Goal: Task Accomplishment & Management: Use online tool/utility

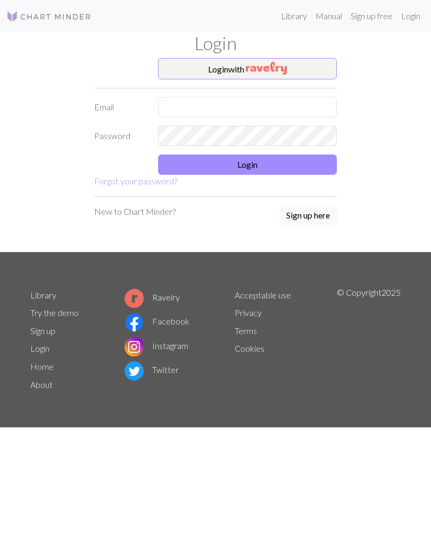
click at [252, 68] on img "button" at bounding box center [266, 68] width 41 height 13
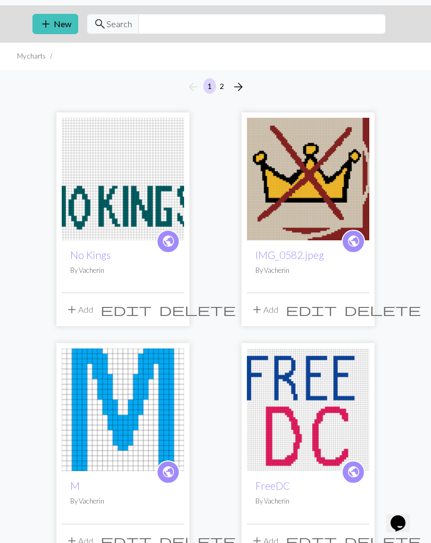
scroll to position [160, 0]
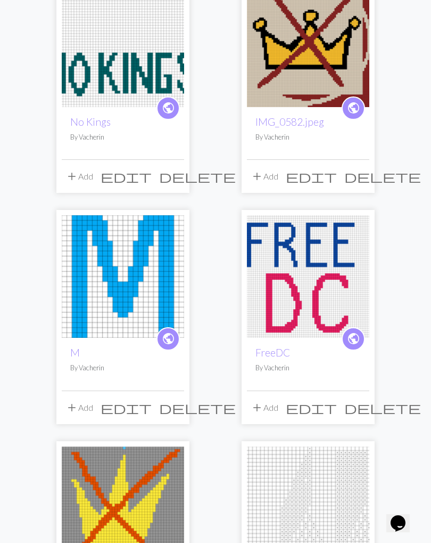
click at [151, 530] on img at bounding box center [123, 507] width 122 height 122
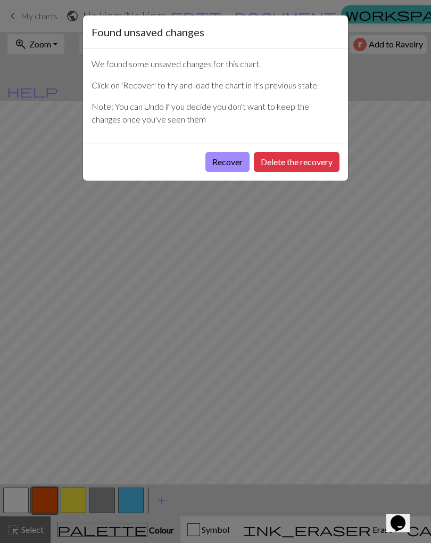
click at [227, 167] on button "Recover" at bounding box center [228, 162] width 44 height 20
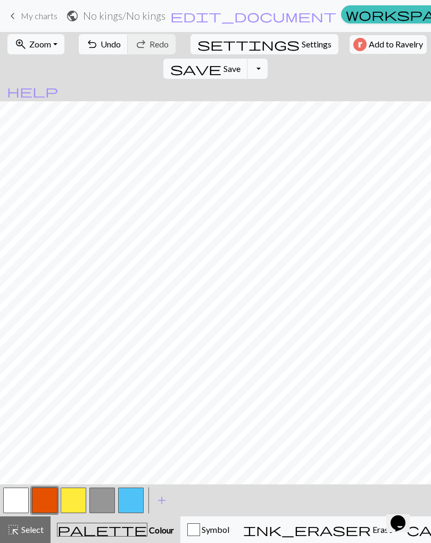
click at [241, 63] on span "Save" at bounding box center [232, 68] width 17 height 10
click at [37, 48] on span "Zoom" at bounding box center [40, 44] width 22 height 10
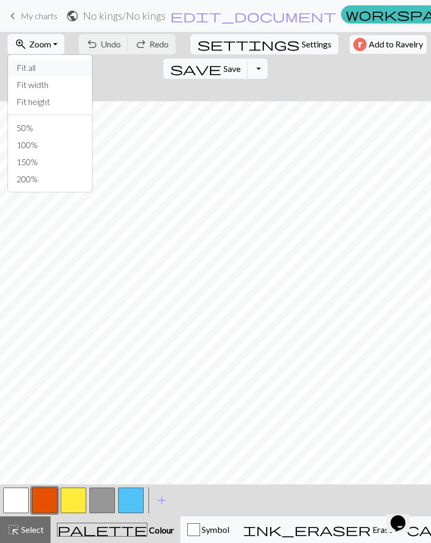
click at [31, 72] on button "Fit all" at bounding box center [50, 67] width 84 height 17
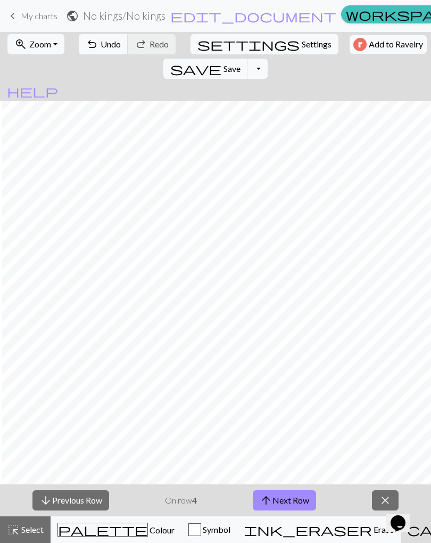
scroll to position [0, 2]
click at [392, 528] on button "Opens Chat This icon Opens the chat window." at bounding box center [398, 523] width 23 height 18
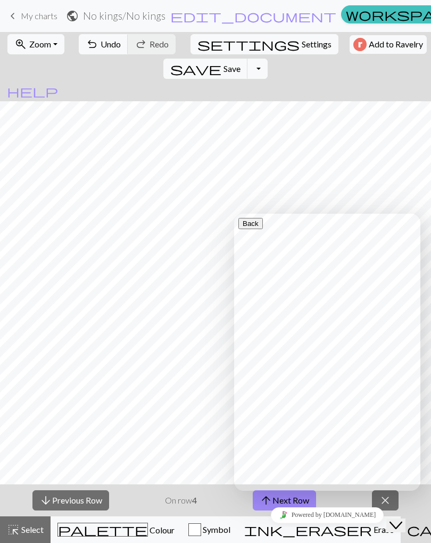
click at [377, 507] on div "Powered by [DOMAIN_NAME]" at bounding box center [328, 514] width 178 height 15
click at [383, 499] on span "close" at bounding box center [385, 500] width 13 height 15
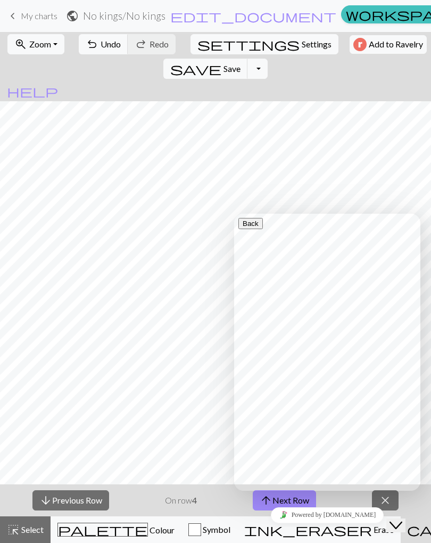
click at [379, 497] on button "close" at bounding box center [385, 500] width 27 height 20
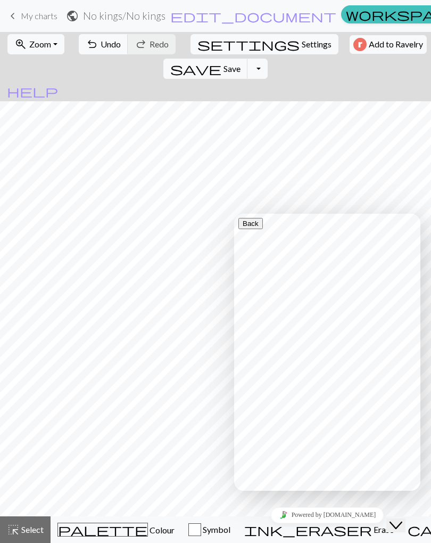
click at [403, 518] on button "Close Chat This icon closes the chat window." at bounding box center [396, 525] width 19 height 14
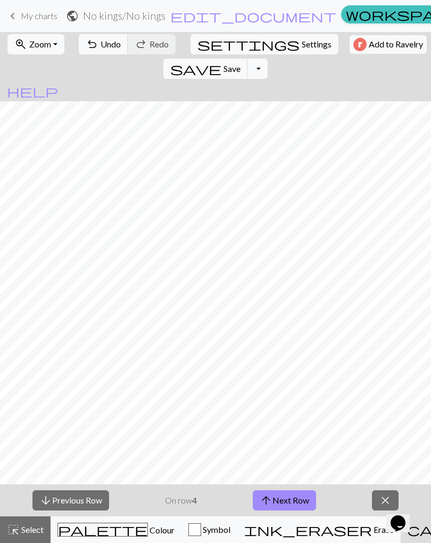
click at [288, 493] on button "arrow_upward Next Row" at bounding box center [284, 500] width 63 height 20
click at [291, 506] on button "arrow_upward Next Row" at bounding box center [284, 500] width 63 height 20
click at [299, 504] on button "arrow_upward Next Row" at bounding box center [284, 500] width 63 height 20
click at [305, 503] on button "arrow_upward Next Row" at bounding box center [284, 500] width 63 height 20
click at [248, 59] on button "save Save Save" at bounding box center [206, 69] width 85 height 20
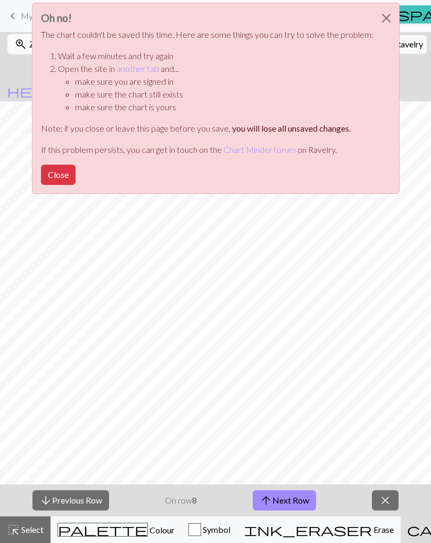
click at [56, 183] on button "Close" at bounding box center [58, 175] width 35 height 20
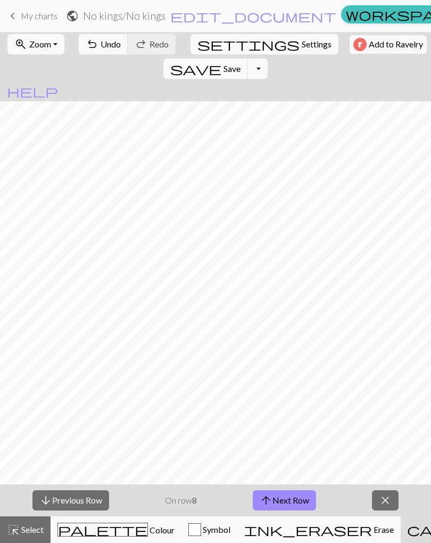
click at [248, 59] on button "save Save Save" at bounding box center [206, 69] width 85 height 20
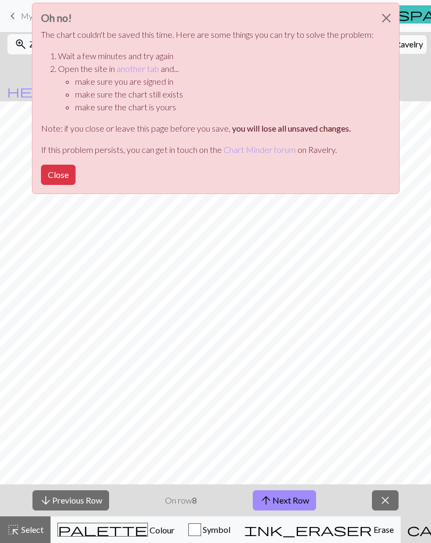
click at [385, 22] on button "Close" at bounding box center [387, 18] width 26 height 30
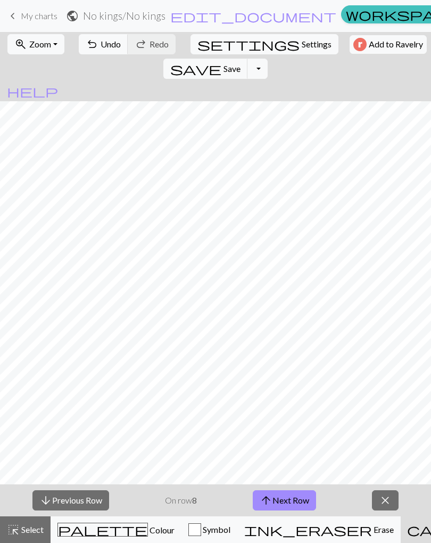
click at [248, 59] on button "save Save Save" at bounding box center [206, 69] width 85 height 20
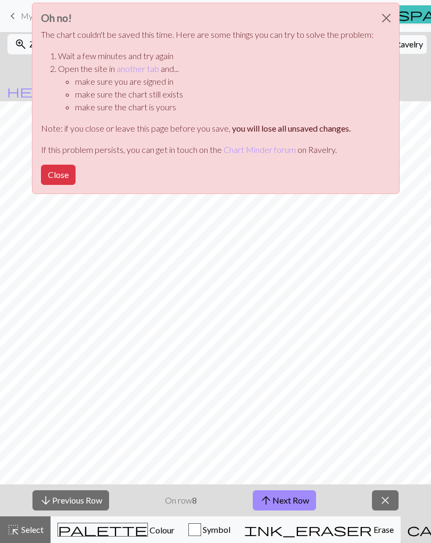
click at [145, 72] on link "another tab" at bounding box center [138, 68] width 43 height 10
click at [61, 183] on button "Close" at bounding box center [58, 175] width 35 height 20
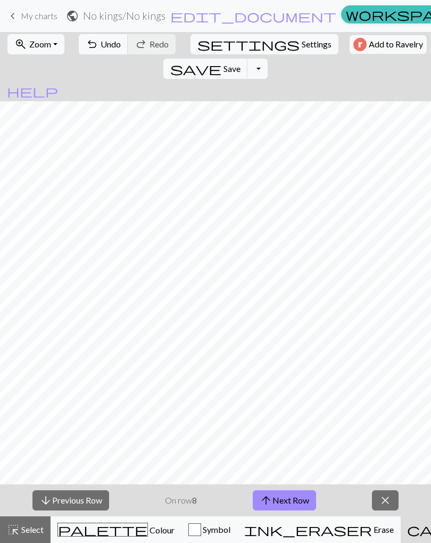
click at [248, 59] on button "save Save Save" at bounding box center [206, 69] width 85 height 20
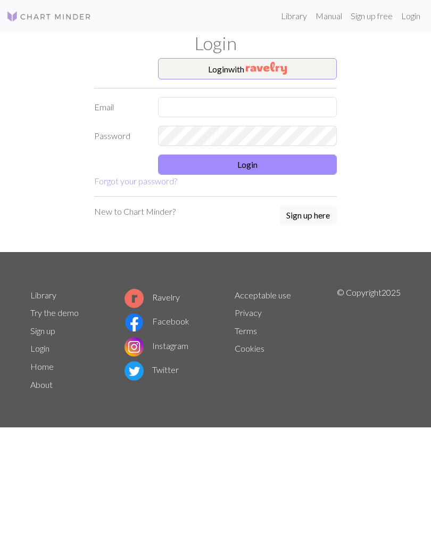
click at [287, 69] on img "button" at bounding box center [266, 68] width 41 height 13
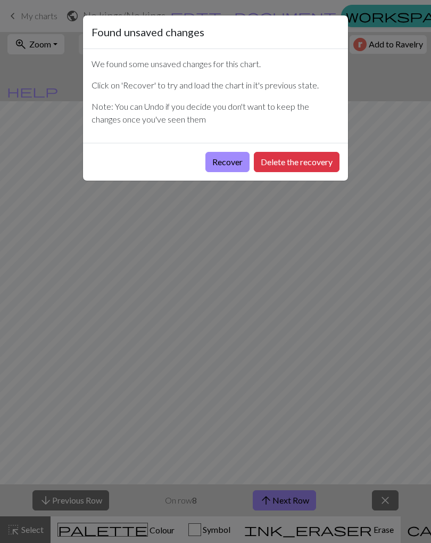
click at [225, 171] on button "Recover" at bounding box center [228, 162] width 44 height 20
